Goal: Task Accomplishment & Management: Manage account settings

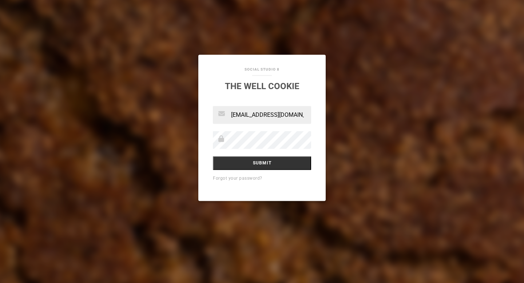
type input "[EMAIL_ADDRESS][DOMAIN_NAME]"
click at [240, 167] on input "Submit" at bounding box center [262, 163] width 98 height 14
click at [242, 179] on link "Forgot your password?" at bounding box center [238, 178] width 50 height 5
click at [329, 86] on div "Social Studio 8 The Well Cookie Submit Forgot your password?" at bounding box center [262, 141] width 524 height 283
click at [256, 68] on link "Social Studio 8" at bounding box center [262, 69] width 35 height 4
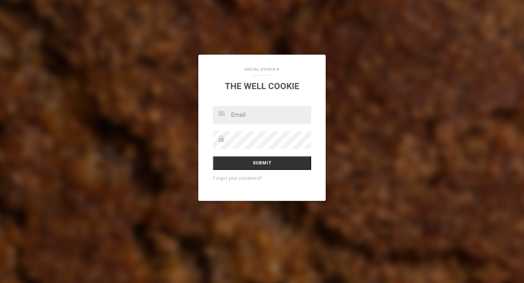
click at [256, 68] on link "Social Studio 8" at bounding box center [262, 69] width 35 height 4
click at [257, 70] on link "Social Studio 8" at bounding box center [262, 69] width 35 height 4
click at [257, 89] on link "The Well Cookie" at bounding box center [262, 86] width 75 height 10
click at [257, 90] on link "The Well Cookie" at bounding box center [262, 86] width 75 height 10
